Goal: Task Accomplishment & Management: Manage account settings

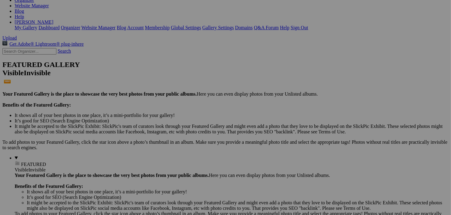
scroll to position [104, 0]
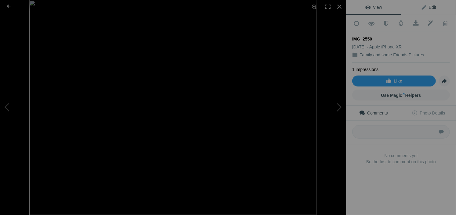
click at [431, 8] on span "Edit" at bounding box center [428, 7] width 15 height 5
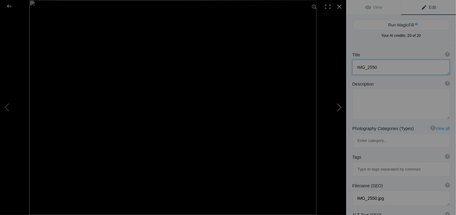
drag, startPoint x: 387, startPoint y: 66, endPoint x: 338, endPoint y: 78, distance: 50.0
click at [338, 78] on div "IMG_2550 View Edit Run MagicFill AI Your AI credits: 20 of 20 You have used all…" at bounding box center [228, 107] width 456 height 215
type textarea "September 2025"
click at [389, 98] on textarea at bounding box center [401, 104] width 98 height 31
click at [10, 5] on div at bounding box center [9, 6] width 22 height 12
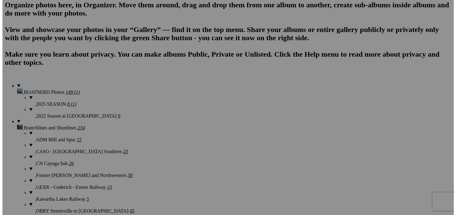
scroll to position [457, 0]
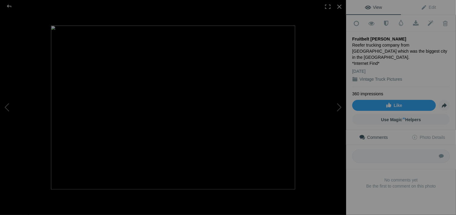
click at [223, 106] on img at bounding box center [173, 108] width 244 height 164
